Goal: Task Accomplishment & Management: Complete application form

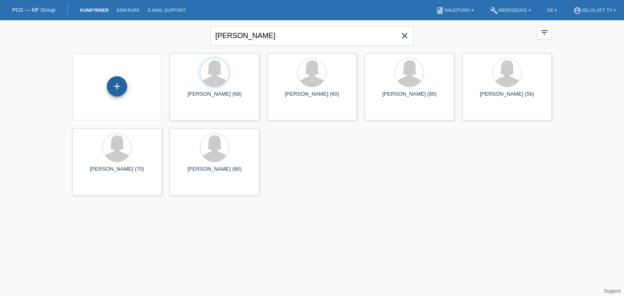
click at [119, 88] on div "+" at bounding box center [117, 86] width 20 height 20
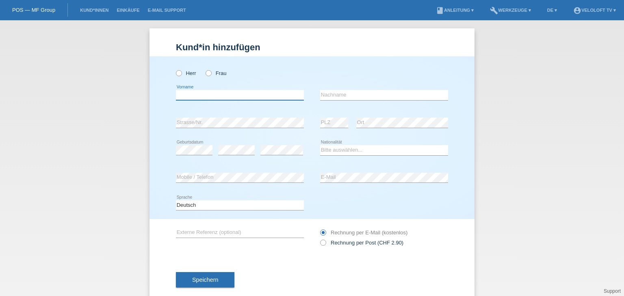
click at [222, 92] on input "text" at bounding box center [240, 95] width 128 height 10
paste input "Levin Schindler"
drag, startPoint x: 214, startPoint y: 94, endPoint x: 266, endPoint y: 95, distance: 52.8
click at [266, 95] on input "Levin Schindler" at bounding box center [240, 95] width 128 height 10
type input "Levin"
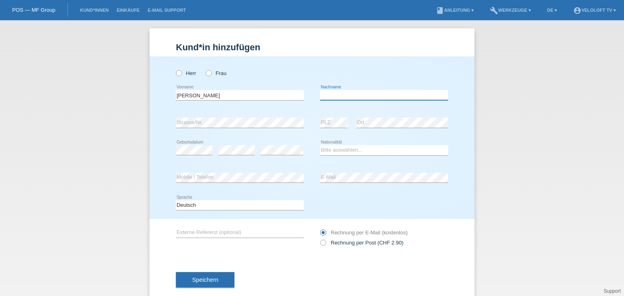
click at [332, 96] on input "text" at bounding box center [384, 95] width 128 height 10
paste input "Schindler"
type input "Schindler"
click at [175, 69] on icon at bounding box center [175, 69] width 0 height 0
click at [177, 73] on input "Herr" at bounding box center [178, 72] width 5 height 5
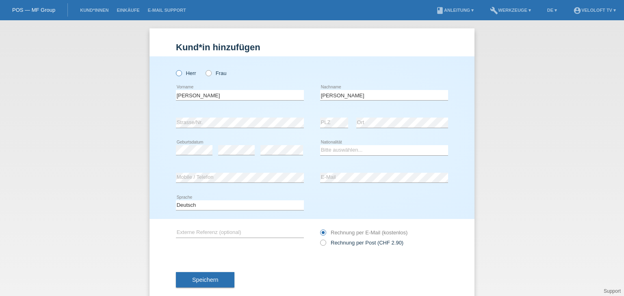
radio input "true"
click at [384, 149] on select "Bitte auswählen... Schweiz Deutschland Liechtenstein Österreich ------------ Af…" at bounding box center [384, 150] width 128 height 10
select select "CH"
click at [320, 145] on select "Bitte auswählen... [GEOGRAPHIC_DATA] [GEOGRAPHIC_DATA] [GEOGRAPHIC_DATA] [GEOGR…" at bounding box center [384, 150] width 128 height 10
click at [214, 269] on div "Speichern" at bounding box center [312, 280] width 272 height 47
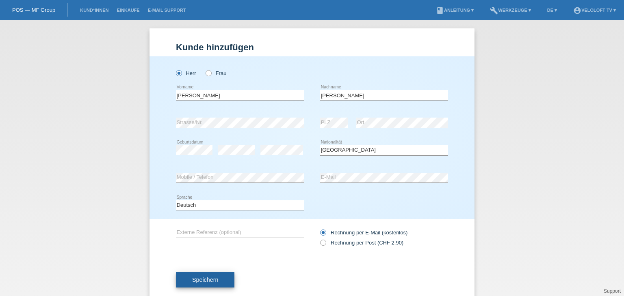
click at [214, 283] on button "Speichern" at bounding box center [205, 279] width 58 height 15
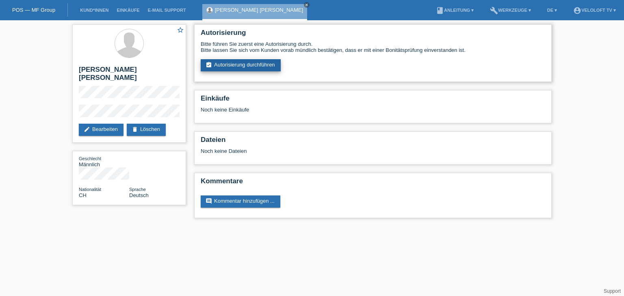
click at [275, 67] on link "assignment_turned_in Autorisierung durchführen" at bounding box center [241, 65] width 80 height 12
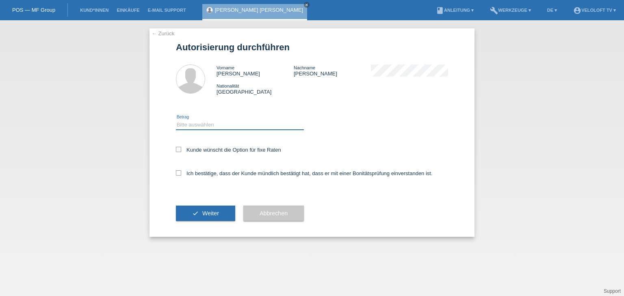
click at [239, 122] on select "Bitte auswählen CHF 1.00 - CHF 499.00 CHF 500.00 - CHF 1'999.00 CHF 2'000.00 - …" at bounding box center [240, 125] width 128 height 10
select select "2"
click at [176, 120] on select "Bitte auswählen CHF 1.00 - CHF 499.00 CHF 500.00 - CHF 1'999.00 CHF 2'000.00 - …" at bounding box center [240, 125] width 128 height 10
click at [235, 151] on label "Kunde wünscht die Option für fixe Raten" at bounding box center [228, 150] width 105 height 6
click at [181, 151] on input "Kunde wünscht die Option für fixe Raten" at bounding box center [178, 149] width 5 height 5
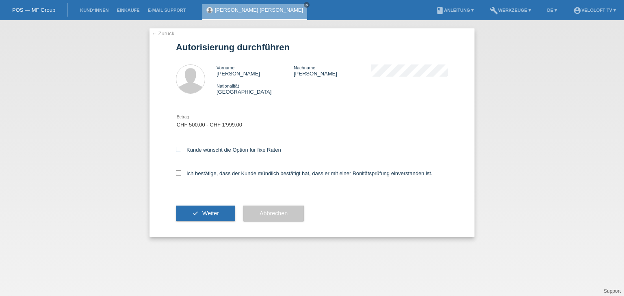
checkbox input "true"
click at [237, 175] on label "Ich bestätige, dass der Kunde mündlich bestätigt hat, dass er mit einer Bonität…" at bounding box center [304, 173] width 257 height 6
click at [181, 175] on input "Ich bestätige, dass der Kunde mündlich bestätigt hat, dass er mit einer Bonität…" at bounding box center [178, 172] width 5 height 5
checkbox input "true"
click at [210, 216] on span "Weiter" at bounding box center [210, 213] width 17 height 6
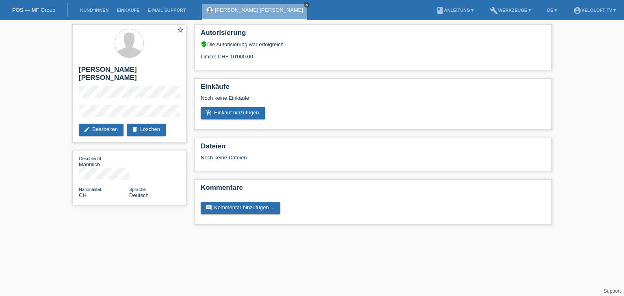
click at [304, 6] on icon "close" at bounding box center [306, 5] width 4 height 4
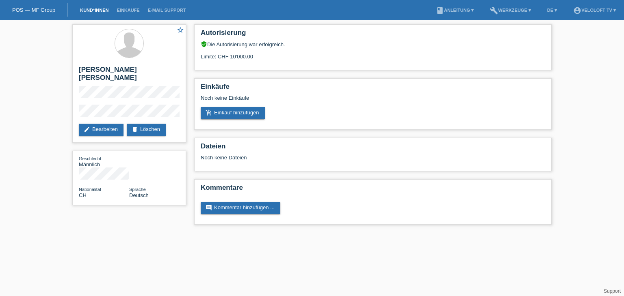
click at [93, 13] on link "Kund*innen" at bounding box center [94, 10] width 37 height 5
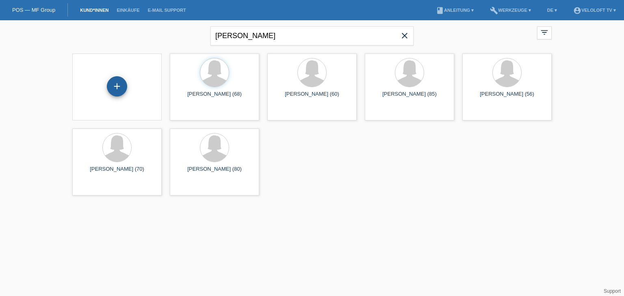
click at [114, 93] on div "+" at bounding box center [117, 86] width 20 height 20
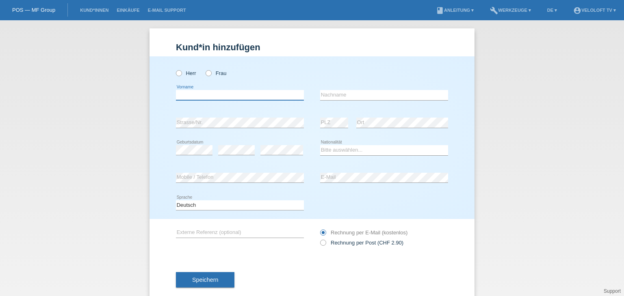
click at [233, 96] on input "text" at bounding box center [240, 95] width 128 height 10
paste input "[PERSON_NAME]"
drag, startPoint x: 197, startPoint y: 96, endPoint x: 280, endPoint y: 94, distance: 82.4
click at [280, 94] on input "[PERSON_NAME]" at bounding box center [240, 95] width 128 height 10
type input "Rene"
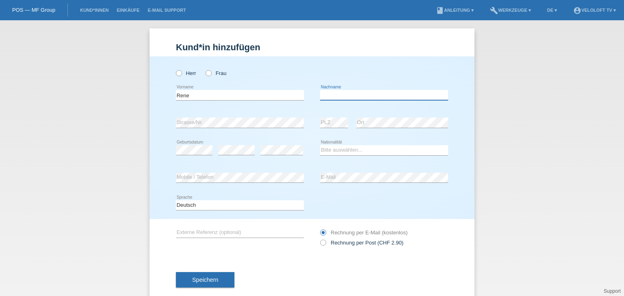
click at [333, 97] on input "text" at bounding box center [384, 95] width 128 height 10
paste input "[PERSON_NAME]"
type input "[PERSON_NAME]"
click at [175, 69] on icon at bounding box center [175, 69] width 0 height 0
click at [176, 76] on input "Herr" at bounding box center [178, 72] width 5 height 5
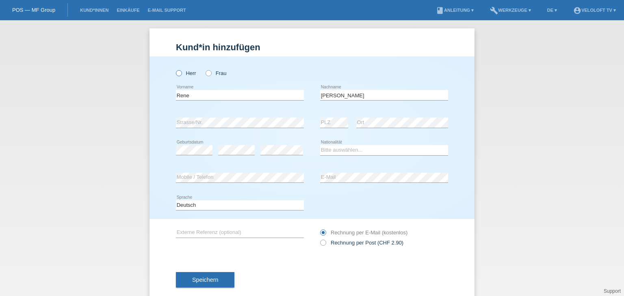
radio input "true"
drag, startPoint x: 353, startPoint y: 145, endPoint x: 354, endPoint y: 149, distance: 4.5
click at [354, 147] on div "Bitte auswählen... Schweiz Deutschland Liechtenstein Österreich ------------ Af…" at bounding box center [384, 151] width 128 height 28
click at [354, 149] on select "Bitte auswählen... Schweiz Deutschland Liechtenstein Österreich ------------ Af…" at bounding box center [384, 150] width 128 height 10
select select "CH"
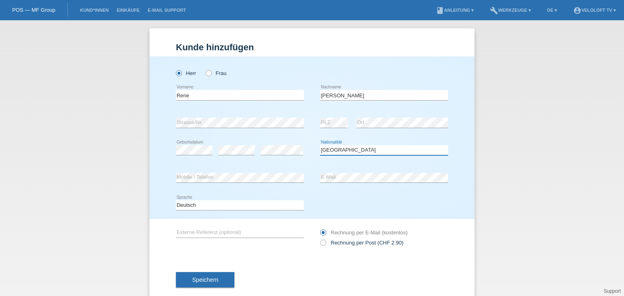
click at [320, 145] on select "Bitte auswählen... Schweiz Deutschland Liechtenstein Österreich ------------ Af…" at bounding box center [384, 150] width 128 height 10
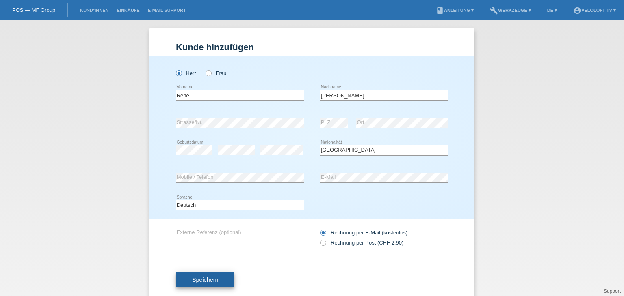
click at [217, 280] on button "Speichern" at bounding box center [205, 279] width 58 height 15
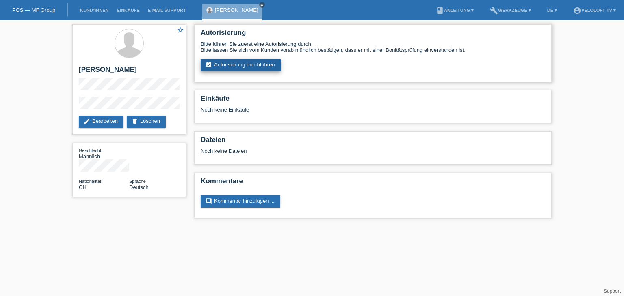
click at [276, 69] on link "assignment_turned_in Autorisierung durchführen" at bounding box center [241, 65] width 80 height 12
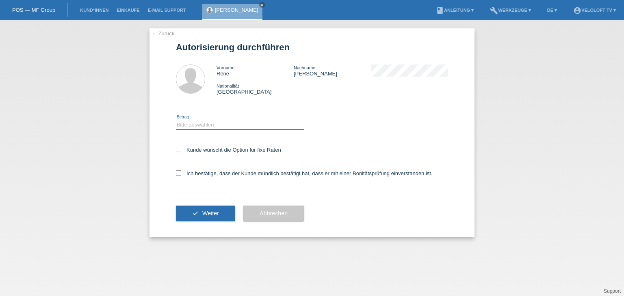
drag, startPoint x: 244, startPoint y: 122, endPoint x: 240, endPoint y: 129, distance: 7.8
click at [243, 122] on select "Bitte auswählen CHF 1.00 - CHF 499.00 CHF 500.00 - CHF 1'999.00 CHF 2'000.00 - …" at bounding box center [240, 125] width 128 height 10
select select "2"
click at [176, 120] on select "Bitte auswählen CHF 1.00 - CHF 499.00 CHF 500.00 - CHF 1'999.00 CHF 2'000.00 - …" at bounding box center [240, 125] width 128 height 10
click at [233, 148] on label "Kunde wünscht die Option für fixe Raten" at bounding box center [228, 150] width 105 height 6
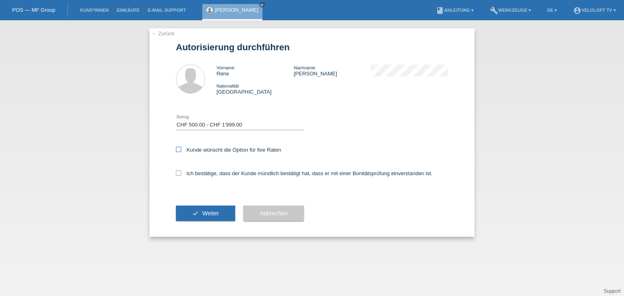
click at [181, 148] on input "Kunde wünscht die Option für fixe Raten" at bounding box center [178, 149] width 5 height 5
checkbox input "true"
click at [225, 171] on label "Ich bestätige, dass der Kunde mündlich bestätigt hat, dass er mit einer Bonität…" at bounding box center [304, 173] width 257 height 6
click at [181, 171] on input "Ich bestätige, dass der Kunde mündlich bestätigt hat, dass er mit einer Bonität…" at bounding box center [178, 172] width 5 height 5
checkbox input "true"
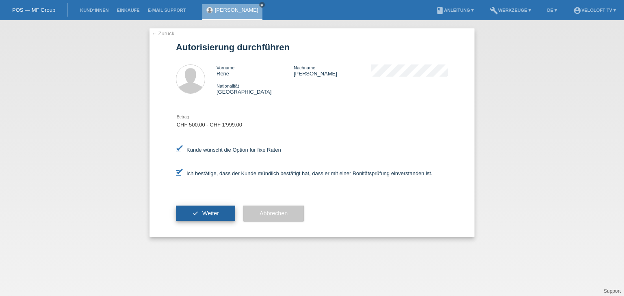
drag, startPoint x: 214, startPoint y: 204, endPoint x: 213, endPoint y: 208, distance: 4.2
click at [213, 205] on div "check Weiter" at bounding box center [205, 213] width 59 height 47
click at [213, 208] on button "check Weiter" at bounding box center [205, 213] width 59 height 15
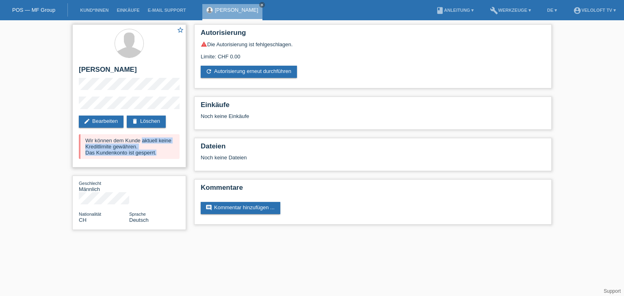
drag, startPoint x: 164, startPoint y: 153, endPoint x: 84, endPoint y: 140, distance: 81.3
click at [84, 140] on div "Wir können dem Kunde aktuell keine Kreditlimite gewähren. Das Kundenkonto ist g…" at bounding box center [129, 146] width 101 height 25
click at [88, 140] on div "Wir können dem Kunde aktuell keine Kreditlimite gewähren. Das Kundenkonto ist g…" at bounding box center [129, 146] width 101 height 25
drag, startPoint x: 85, startPoint y: 140, endPoint x: 159, endPoint y: 153, distance: 75.0
click at [159, 153] on div "Wir können dem Kunde aktuell keine Kreditlimite gewähren. Das Kundenkonto ist g…" at bounding box center [129, 146] width 101 height 25
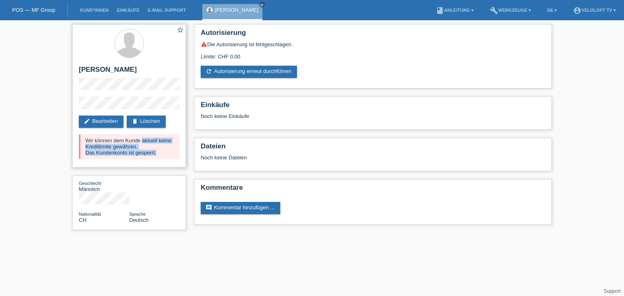
copy div "Wir können dem Kunde aktuell keine Kreditlimite gewähren. Das Kundenkonto ist g…"
click at [260, 3] on icon "close" at bounding box center [262, 5] width 4 height 4
click at [97, 9] on link "Kund*innen" at bounding box center [94, 10] width 37 height 5
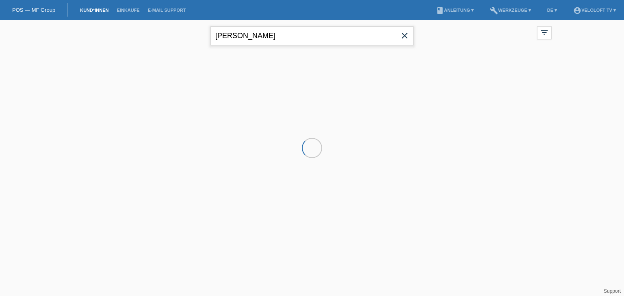
click at [274, 38] on input "Heidi Pollenstein" at bounding box center [311, 35] width 203 height 19
click at [275, 38] on input "Heidi Pollenstein" at bounding box center [311, 35] width 203 height 19
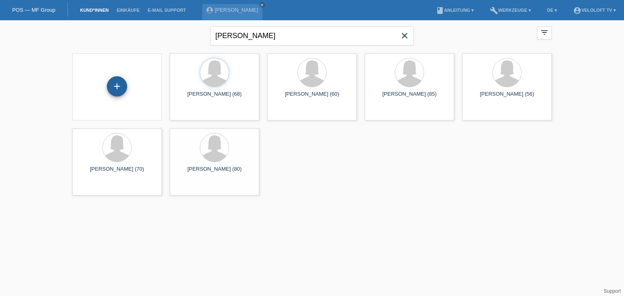
click at [119, 88] on div "+" at bounding box center [117, 86] width 20 height 20
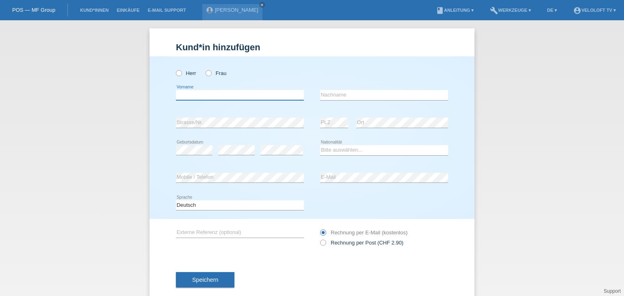
click at [222, 92] on input "text" at bounding box center [240, 95] width 128 height 10
paste input "[PERSON_NAME]"
drag, startPoint x: 197, startPoint y: 95, endPoint x: 245, endPoint y: 95, distance: 47.9
click at [245, 95] on input "[PERSON_NAME]" at bounding box center [240, 95] width 128 height 10
type input "Ibadete"
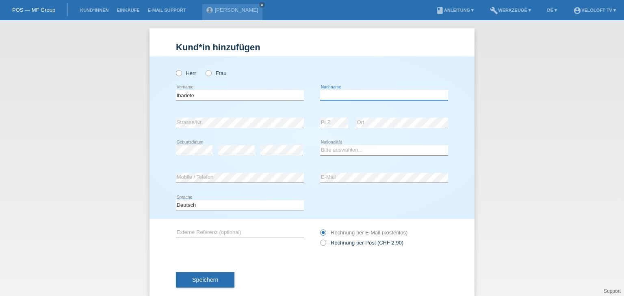
click at [326, 93] on input "text" at bounding box center [384, 95] width 128 height 10
paste input "Sabani"
type input "Sabani"
click at [175, 69] on icon at bounding box center [175, 69] width 0 height 0
click at [176, 73] on input "Herr" at bounding box center [178, 72] width 5 height 5
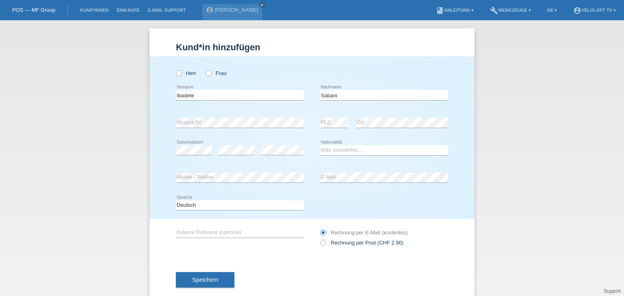
radio input "true"
click at [408, 148] on select "Bitte auswählen... Schweiz Deutschland Liechtenstein Österreich ------------ Af…" at bounding box center [384, 150] width 128 height 10
select select "CH"
click at [320, 145] on select "Bitte auswählen... [GEOGRAPHIC_DATA] [GEOGRAPHIC_DATA] [GEOGRAPHIC_DATA] [GEOGR…" at bounding box center [384, 150] width 128 height 10
click at [356, 170] on div "error E-Mail" at bounding box center [384, 178] width 128 height 28
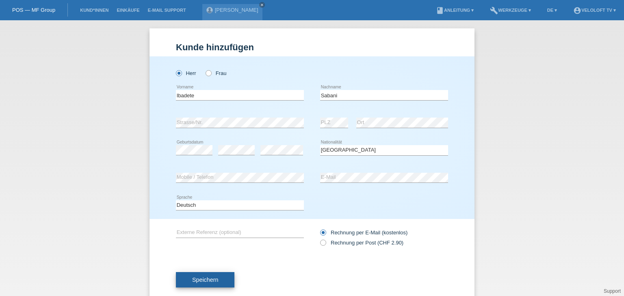
click at [225, 285] on button "Speichern" at bounding box center [205, 279] width 58 height 15
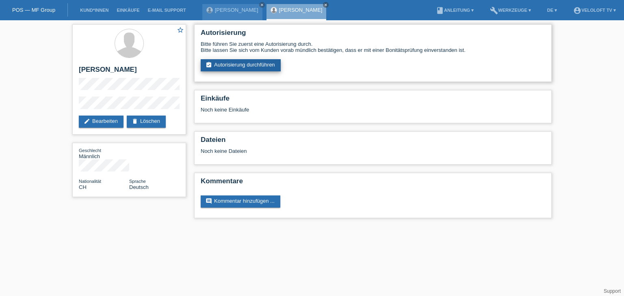
click at [251, 64] on link "assignment_turned_in Autorisierung durchführen" at bounding box center [241, 65] width 80 height 12
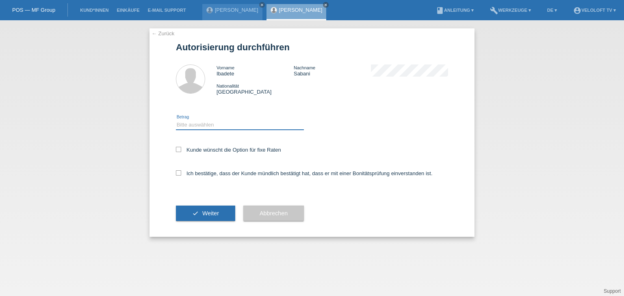
click at [222, 127] on select "Bitte auswählen CHF 1.00 - CHF 499.00 CHF 500.00 - CHF 1'999.00 CHF 2'000.00 - …" at bounding box center [240, 125] width 128 height 10
select select "3"
click at [176, 120] on select "Bitte auswählen CHF 1.00 - CHF 499.00 CHF 500.00 - CHF 1'999.00 CHF 2'000.00 - …" at bounding box center [240, 125] width 128 height 10
click at [227, 145] on div "Kunde wünscht die Option für fixe Raten" at bounding box center [312, 151] width 272 height 24
click at [225, 151] on label "Kunde wünscht die Option für fixe Raten" at bounding box center [228, 150] width 105 height 6
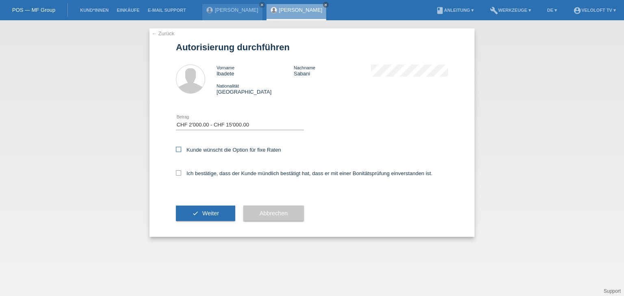
click at [181, 151] on input "Kunde wünscht die Option für fixe Raten" at bounding box center [178, 149] width 5 height 5
checkbox input "true"
click at [214, 181] on div "Ich bestätige, dass der Kunde mündlich bestätigt hat, dass er mit einer Bonität…" at bounding box center [312, 176] width 272 height 28
click at [216, 171] on label "Ich bestätige, dass der Kunde mündlich bestätigt hat, dass er mit einer Bonität…" at bounding box center [304, 173] width 257 height 6
click at [181, 171] on input "Ich bestätige, dass der Kunde mündlich bestätigt hat, dass er mit einer Bonität…" at bounding box center [178, 172] width 5 height 5
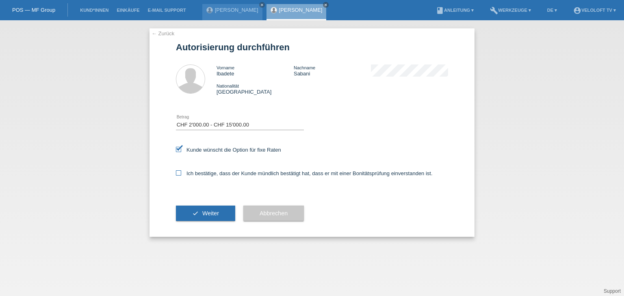
checkbox input "true"
click at [217, 214] on span "Weiter" at bounding box center [210, 213] width 17 height 6
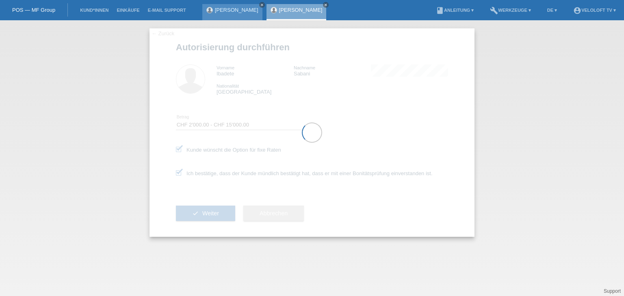
click at [260, 6] on icon "close" at bounding box center [262, 5] width 4 height 4
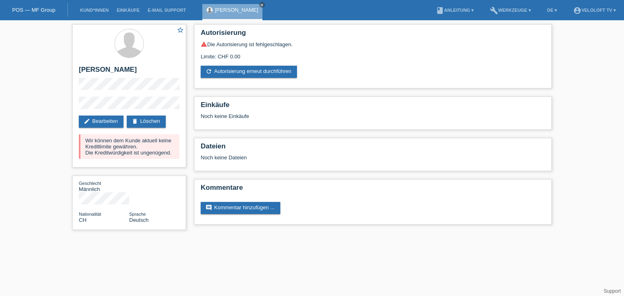
drag, startPoint x: 252, startPoint y: 5, endPoint x: 240, endPoint y: 5, distance: 12.2
click at [260, 5] on icon "close" at bounding box center [262, 5] width 4 height 4
click at [90, 13] on link "Kund*innen" at bounding box center [94, 10] width 37 height 5
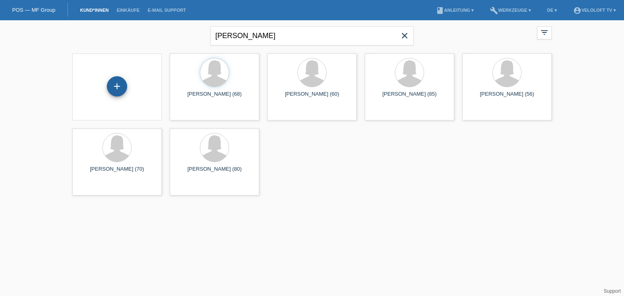
drag, startPoint x: 112, startPoint y: 85, endPoint x: 123, endPoint y: 86, distance: 10.7
click at [114, 85] on div "+" at bounding box center [117, 86] width 20 height 20
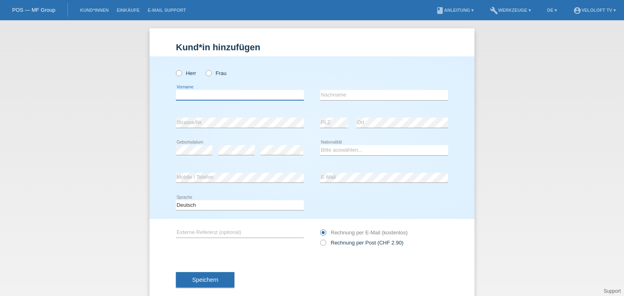
click at [193, 91] on input "text" at bounding box center [240, 95] width 128 height 10
paste input "[PERSON_NAME]"
drag, startPoint x: 196, startPoint y: 94, endPoint x: 254, endPoint y: 93, distance: 57.2
click at [255, 94] on input "Tafilaj Edona" at bounding box center [240, 95] width 128 height 10
type input "Tafilaj"
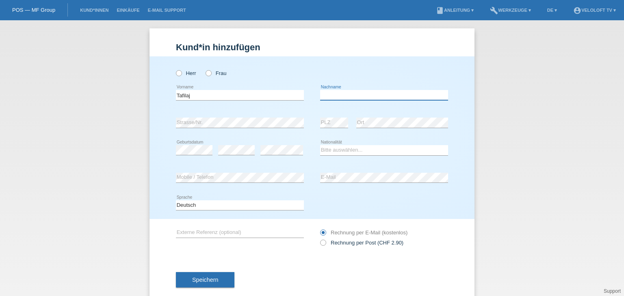
click at [330, 91] on input "text" at bounding box center [384, 95] width 128 height 10
paste input "Edona"
type input "Edona"
click at [204, 69] on icon at bounding box center [204, 69] width 0 height 0
click at [205, 73] on input "Frau" at bounding box center [207, 72] width 5 height 5
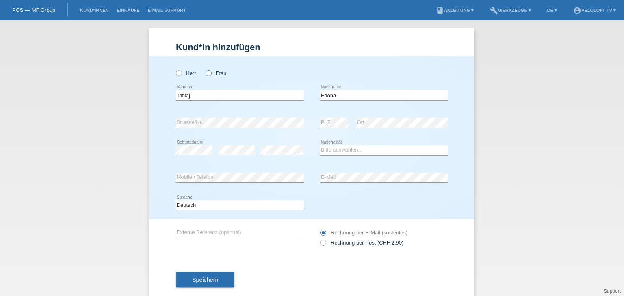
radio input "true"
click at [375, 147] on select "Bitte auswählen... Schweiz Deutschland Liechtenstein Österreich ------------ Af…" at bounding box center [384, 150] width 128 height 10
click at [320, 145] on select "Bitte auswählen... Schweiz Deutschland Liechtenstein Österreich ------------ Af…" at bounding box center [384, 150] width 128 height 10
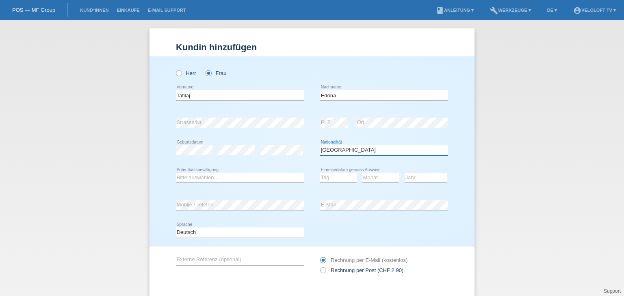
click at [346, 150] on select "Bitte auswählen... Schweiz Deutschland Liechtenstein Österreich ------------ Af…" at bounding box center [384, 150] width 128 height 10
select select "CH"
click at [320, 145] on select "Bitte auswählen... Schweiz Deutschland Liechtenstein Österreich ------------ Af…" at bounding box center [384, 150] width 128 height 10
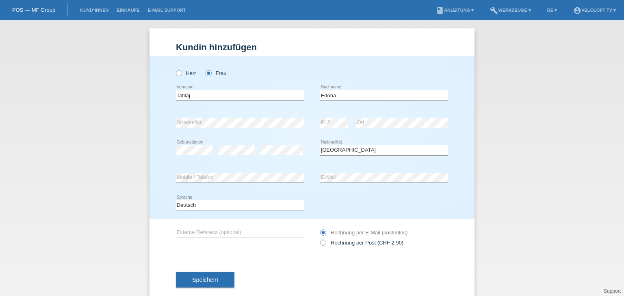
click at [265, 172] on div "error Mobile / Telefon" at bounding box center [240, 178] width 128 height 28
click at [211, 281] on span "Speichern" at bounding box center [205, 280] width 26 height 6
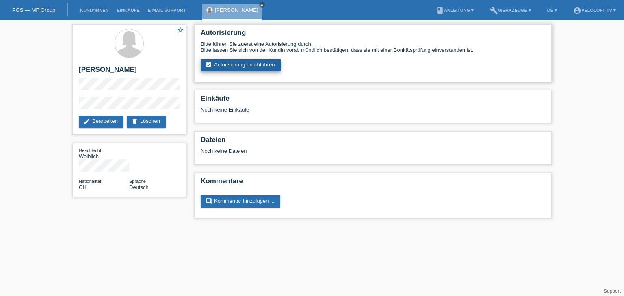
click at [242, 60] on link "assignment_turned_in Autorisierung durchführen" at bounding box center [241, 65] width 80 height 12
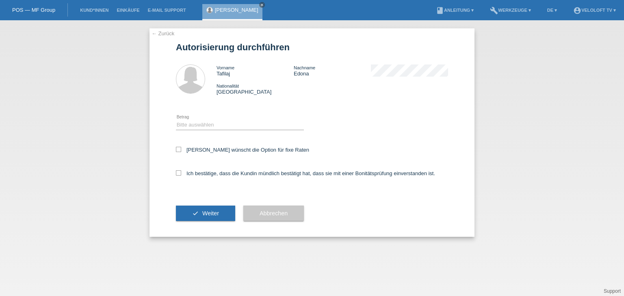
click at [218, 131] on div "Bitte auswählen CHF 1.00 - CHF 499.00 CHF 500.00 - CHF 1'999.00 CHF 2'000.00 - …" at bounding box center [240, 125] width 128 height 28
click at [218, 129] on select "Bitte auswählen CHF 1.00 - CHF 499.00 CHF 500.00 - CHF 1'999.00 CHF 2'000.00 - …" at bounding box center [240, 125] width 128 height 10
select select "2"
click at [176, 120] on select "Bitte auswählen CHF 1.00 - CHF 499.00 CHF 500.00 - CHF 1'999.00 CHF 2'000.00 - …" at bounding box center [240, 125] width 128 height 10
click at [224, 150] on label "[PERSON_NAME] wünscht die Option für fixe Raten" at bounding box center [242, 150] width 133 height 6
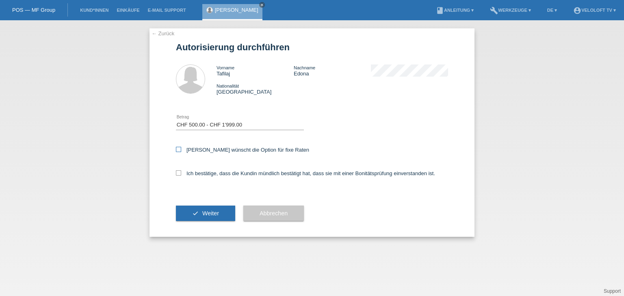
click at [181, 150] on input "[PERSON_NAME] wünscht die Option für fixe Raten" at bounding box center [178, 149] width 5 height 5
checkbox input "true"
click at [221, 172] on label "Ich bestätige, dass die Kundin mündlich bestätigt hat, dass sie mit einer Bonit…" at bounding box center [305, 173] width 259 height 6
click at [181, 172] on input "Ich bestätige, dass die Kundin mündlich bestätigt hat, dass sie mit einer Bonit…" at bounding box center [178, 172] width 5 height 5
checkbox input "true"
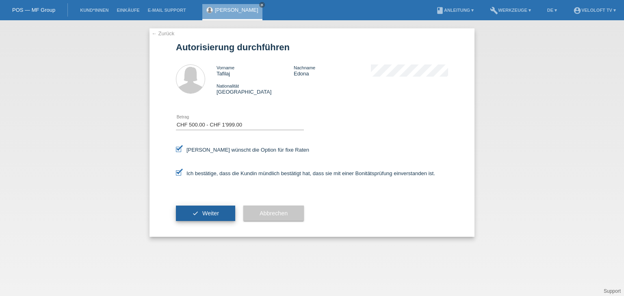
click at [217, 207] on button "check Weiter" at bounding box center [205, 213] width 59 height 15
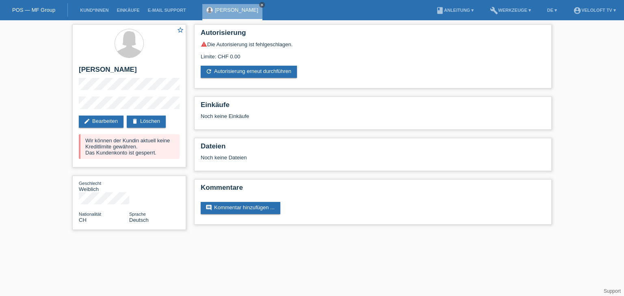
drag, startPoint x: 248, startPoint y: 6, endPoint x: 218, endPoint y: 5, distance: 30.1
click at [260, 5] on icon "close" at bounding box center [262, 5] width 4 height 4
click at [93, 10] on link "Kund*innen" at bounding box center [94, 10] width 37 height 5
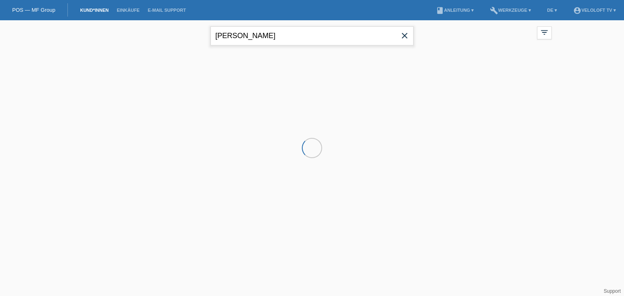
click at [286, 38] on input "Heidi Pollenstein" at bounding box center [311, 35] width 203 height 19
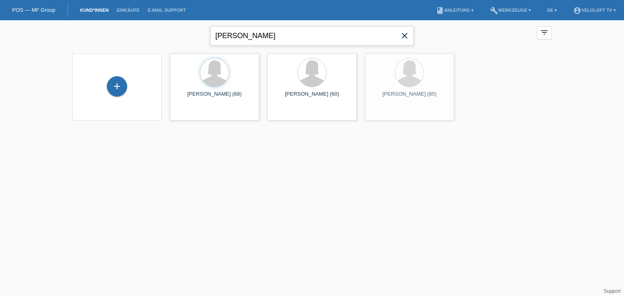
click at [286, 37] on input "Heidi Pollenstein" at bounding box center [311, 35] width 203 height 19
type input "[PERSON_NAME]"
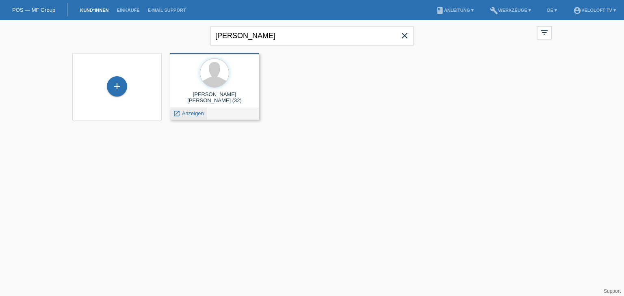
click at [197, 113] on span "Anzeigen" at bounding box center [193, 113] width 22 height 6
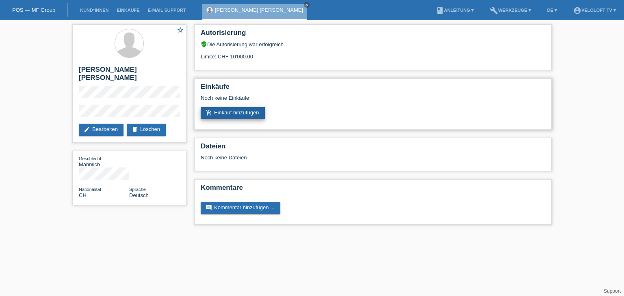
click at [232, 114] on link "add_shopping_cart Einkauf hinzufügen" at bounding box center [233, 113] width 64 height 12
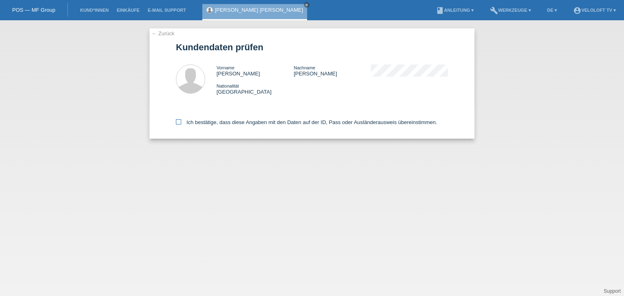
click at [227, 123] on label "Ich bestätige, dass diese Angaben mit den Daten auf der ID, Pass oder Ausländer…" at bounding box center [306, 122] width 261 height 6
click at [181, 123] on input "Ich bestätige, dass diese Angaben mit den Daten auf der ID, Pass oder Ausländer…" at bounding box center [178, 121] width 5 height 5
checkbox input "true"
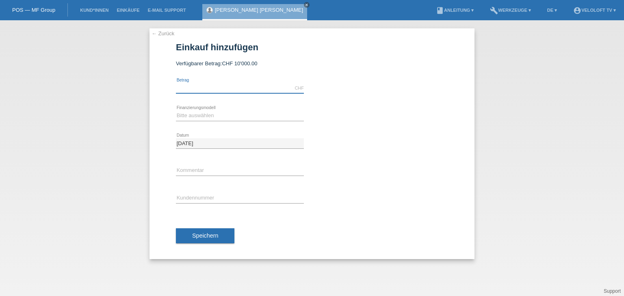
click at [248, 91] on input "text" at bounding box center [240, 88] width 128 height 10
type input "2990.00"
click at [207, 117] on select "Bitte auswählen Fixe Raten Kauf auf Rechnung mit Teilzahlungsoption" at bounding box center [240, 116] width 128 height 10
select select "77"
click at [176, 111] on select "Bitte auswählen Fixe Raten Kauf auf Rechnung mit Teilzahlungsoption" at bounding box center [240, 116] width 128 height 10
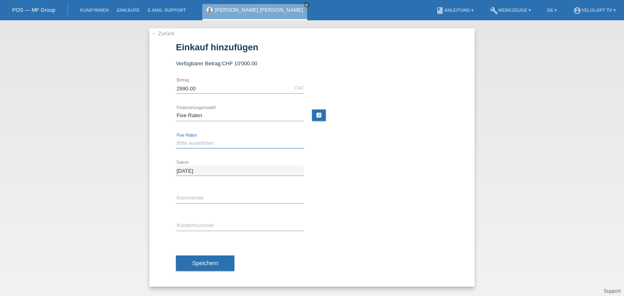
click at [211, 140] on select "Bitte auswählen 4 Raten 5 Raten 6 Raten 7 Raten 8 Raten 9 Raten 10 Raten 11 Rat…" at bounding box center [240, 143] width 128 height 10
select select "202"
click at [176, 138] on select "Bitte auswählen 4 Raten 5 Raten 6 Raten 7 Raten 8 Raten 9 Raten 10 Raten 11 Rat…" at bounding box center [240, 143] width 128 height 10
click at [213, 189] on div "error Kommentar" at bounding box center [240, 199] width 128 height 28
click at [209, 193] on input "text" at bounding box center [240, 198] width 128 height 10
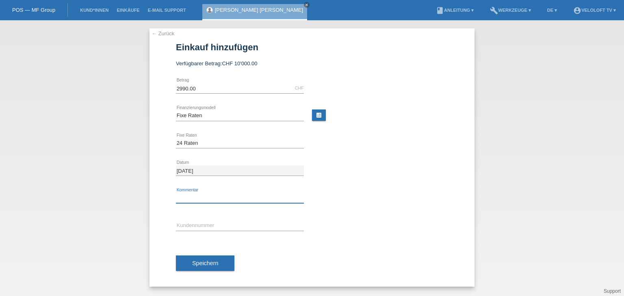
type input "Veloloft TV"
click at [224, 225] on input "text" at bounding box center [240, 226] width 128 height 10
paste input "C164868"
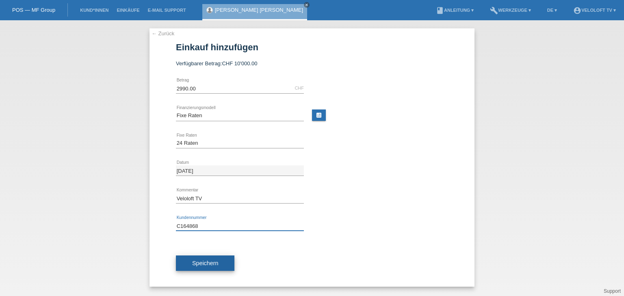
type input "C164868"
click at [208, 263] on span "Speichern" at bounding box center [205, 263] width 26 height 6
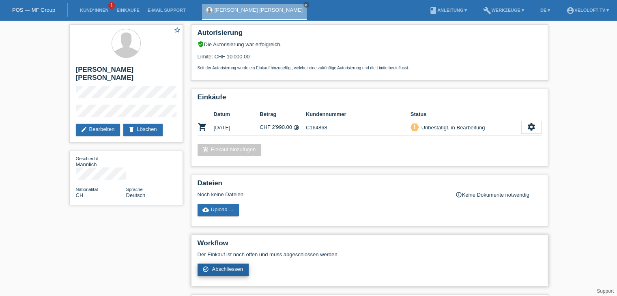
click at [230, 272] on link "check_circle_outline Abschliessen" at bounding box center [224, 270] width 52 height 12
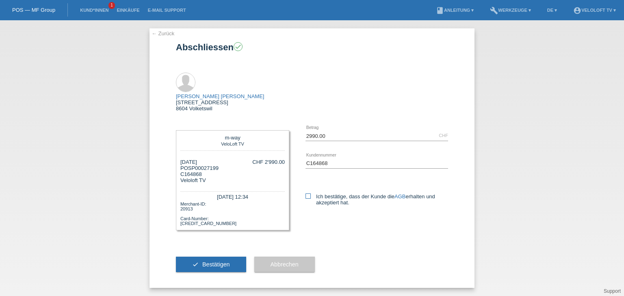
click at [311, 194] on label "Ich bestätige, dass der Kunde die AGB erhalten und akzeptiert hat." at bounding box center [376, 200] width 142 height 12
click at [311, 194] on input "Ich bestätige, dass der Kunde die AGB erhalten und akzeptiert hat." at bounding box center [307, 196] width 5 height 5
checkbox input "true"
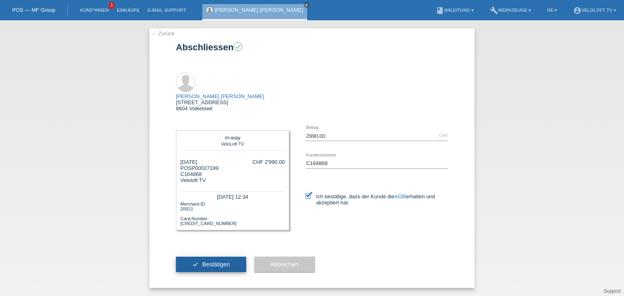
click at [218, 241] on div "check Bestätigen" at bounding box center [211, 264] width 70 height 47
click at [218, 257] on button "check Bestätigen" at bounding box center [211, 264] width 70 height 15
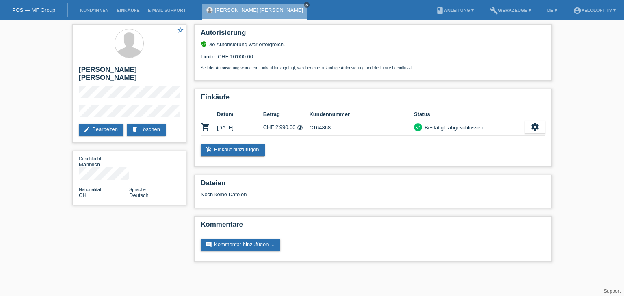
click at [304, 5] on icon "close" at bounding box center [306, 5] width 4 height 4
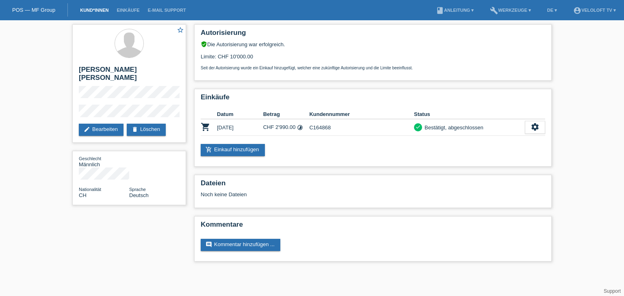
click at [93, 10] on link "Kund*innen" at bounding box center [94, 10] width 37 height 5
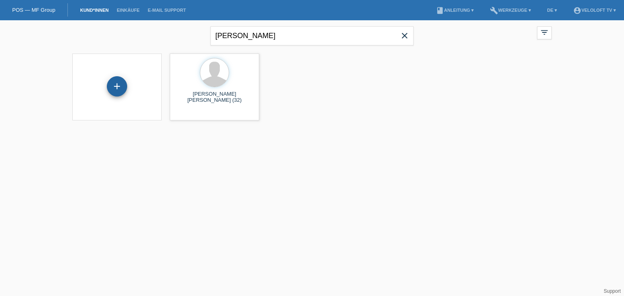
click at [114, 91] on div "+" at bounding box center [117, 86] width 20 height 20
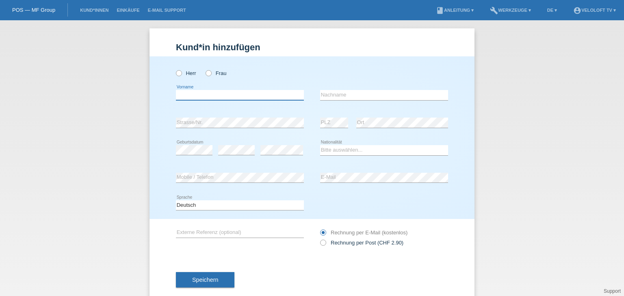
click at [227, 98] on input "text" at bounding box center [240, 95] width 128 height 10
paste input "Arte Mehmeti"
drag, startPoint x: 185, startPoint y: 96, endPoint x: 275, endPoint y: 92, distance: 90.2
click at [275, 92] on input "Arte Mehmeti" at bounding box center [240, 95] width 128 height 10
type input "Arte"
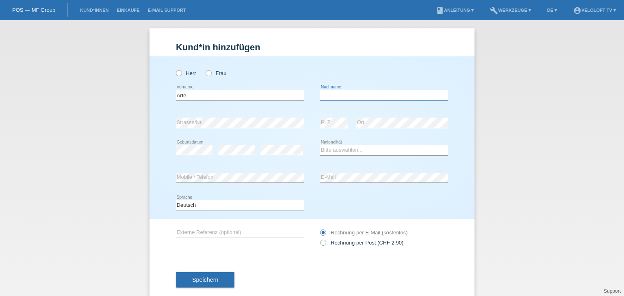
click at [336, 91] on input "text" at bounding box center [384, 95] width 128 height 10
paste input "Mehmeti"
type input "Mehmeti"
click at [204, 69] on icon at bounding box center [204, 69] width 0 height 0
click at [205, 72] on input "Frau" at bounding box center [207, 72] width 5 height 5
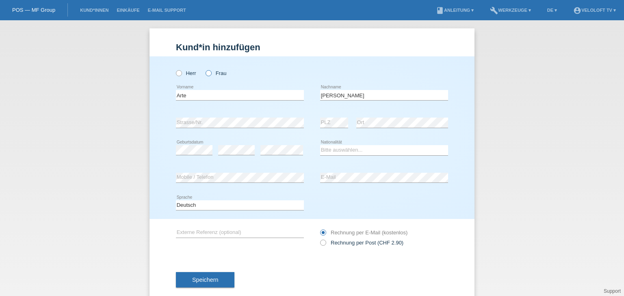
radio input "true"
click at [371, 148] on select "Bitte auswählen... Schweiz Deutschland Liechtenstein Österreich ------------ Af…" at bounding box center [384, 150] width 128 height 10
select select "CH"
click at [320, 145] on select "Bitte auswählen... Schweiz Deutschland Liechtenstein Österreich ------------ Af…" at bounding box center [384, 150] width 128 height 10
click at [273, 155] on div "error" at bounding box center [281, 151] width 43 height 28
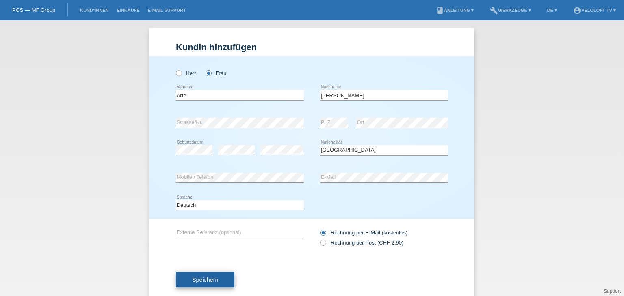
click at [223, 276] on button "Speichern" at bounding box center [205, 279] width 58 height 15
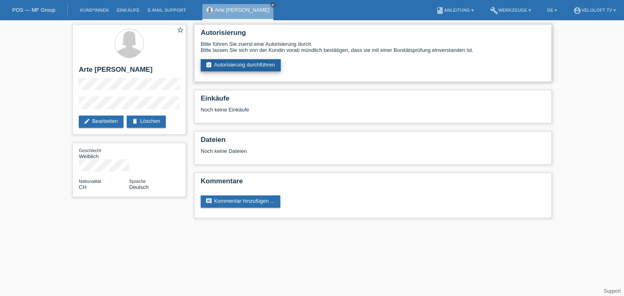
click at [260, 68] on link "assignment_turned_in Autorisierung durchführen" at bounding box center [241, 65] width 80 height 12
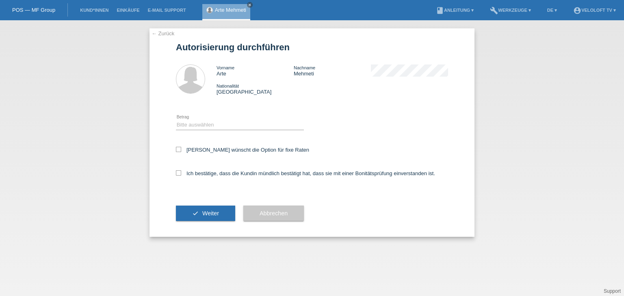
click at [229, 130] on icon at bounding box center [240, 130] width 128 height 0
click at [231, 125] on select "Bitte auswählen CHF 1.00 - CHF 499.00 CHF 500.00 - CHF 1'999.00 CHF 2'000.00 - …" at bounding box center [240, 125] width 128 height 10
select select "2"
click at [176, 120] on select "Bitte auswählen CHF 1.00 - CHF 499.00 CHF 500.00 - CHF 1'999.00 CHF 2'000.00 - …" at bounding box center [240, 125] width 128 height 10
click at [233, 151] on label "Kundin wünscht die Option für fixe Raten" at bounding box center [242, 150] width 133 height 6
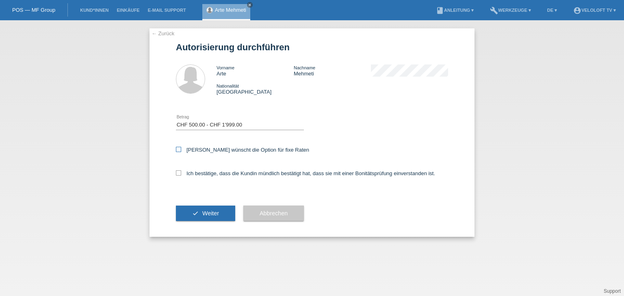
click at [181, 151] on input "Kundin wünscht die Option für fixe Raten" at bounding box center [178, 149] width 5 height 5
checkbox input "true"
click at [230, 179] on div "Ich bestätige, dass die Kundin mündlich bestätigt hat, dass sie mit einer Bonit…" at bounding box center [312, 176] width 272 height 28
click at [231, 175] on label "Ich bestätige, dass die Kundin mündlich bestätigt hat, dass sie mit einer Bonit…" at bounding box center [305, 173] width 259 height 6
click at [181, 175] on input "Ich bestätige, dass die Kundin mündlich bestätigt hat, dass sie mit einer Bonit…" at bounding box center [178, 172] width 5 height 5
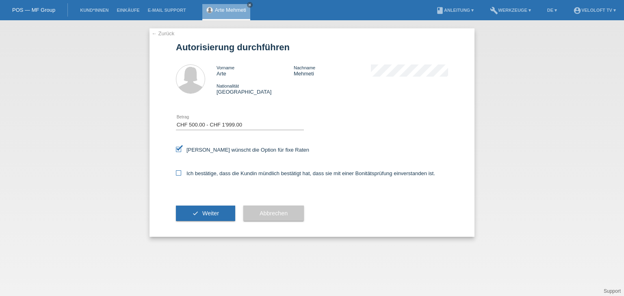
checkbox input "true"
click at [215, 221] on button "check Weiter" at bounding box center [205, 213] width 59 height 15
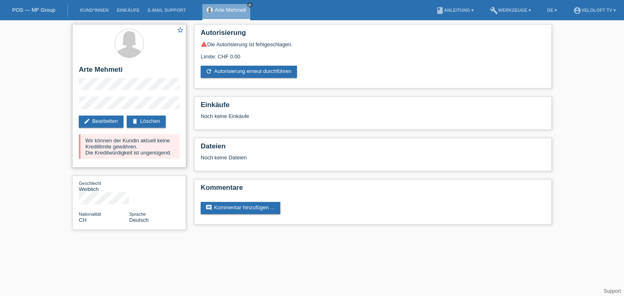
click at [123, 142] on div "Wir können der Kundin aktuell keine Kreditlimite gewähren. Die Kreditwürdigkeit…" at bounding box center [129, 146] width 101 height 25
click at [108, 120] on link "edit Bearbeiten" at bounding box center [101, 122] width 45 height 12
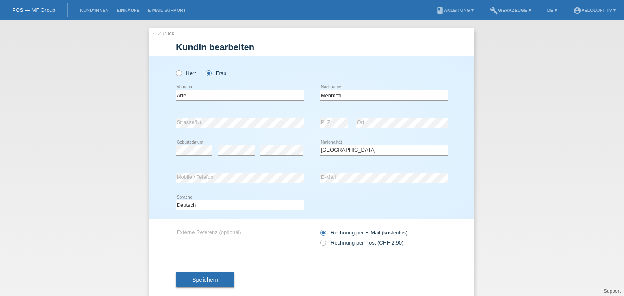
select select "CH"
click at [175, 69] on icon at bounding box center [175, 69] width 0 height 0
click at [176, 74] on input "Herr" at bounding box center [178, 72] width 5 height 5
radio input "true"
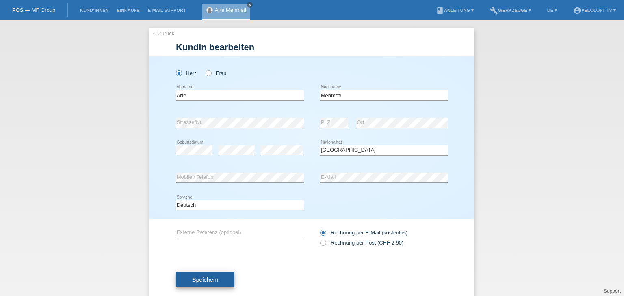
click at [214, 278] on span "Speichern" at bounding box center [205, 280] width 26 height 6
